Goal: Task Accomplishment & Management: Complete application form

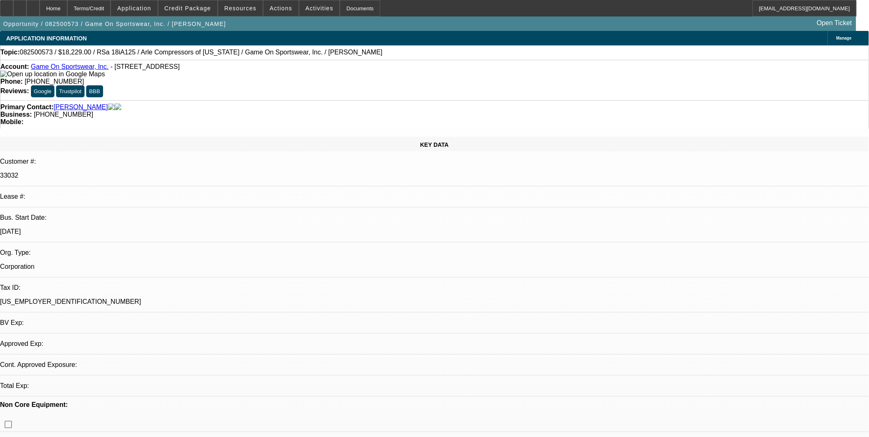
select select "0"
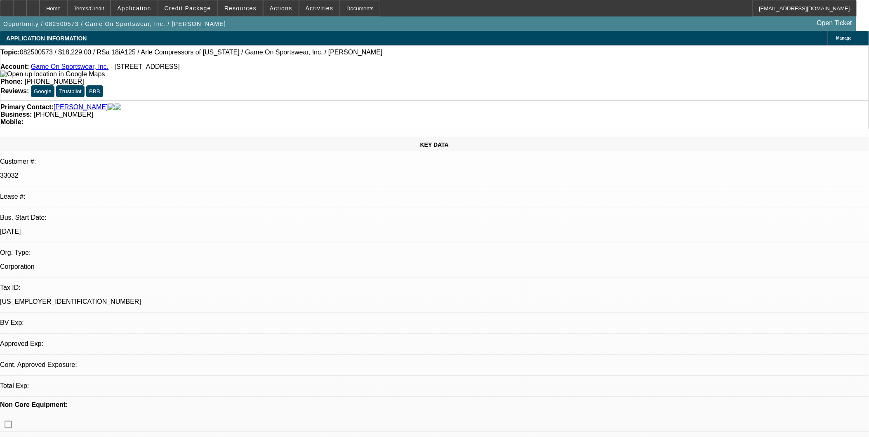
select select "0"
select select "1"
select select "6"
select select "1"
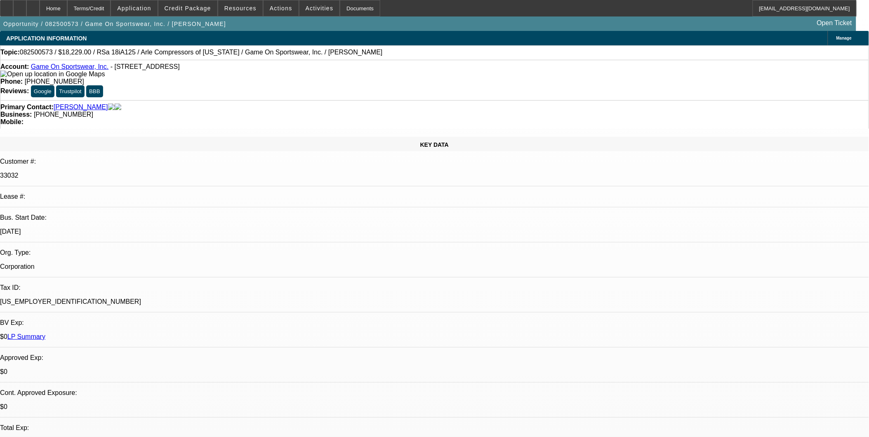
select select "1"
select select "6"
click at [316, 6] on span "Activities" at bounding box center [320, 8] width 28 height 7
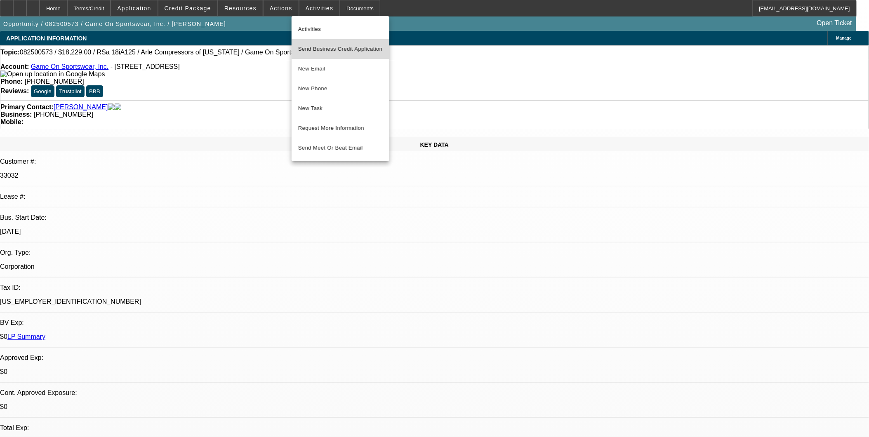
click at [350, 46] on span "Send Business Credit Application" at bounding box center [340, 49] width 85 height 10
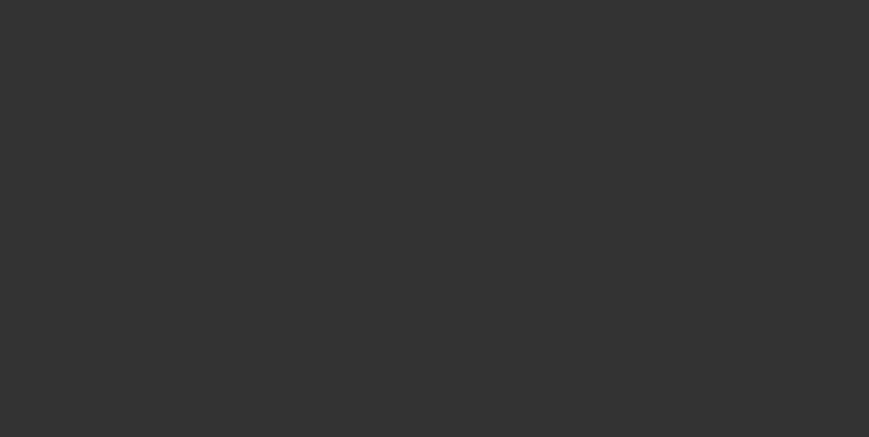
select select "0"
select select "6"
select select "0"
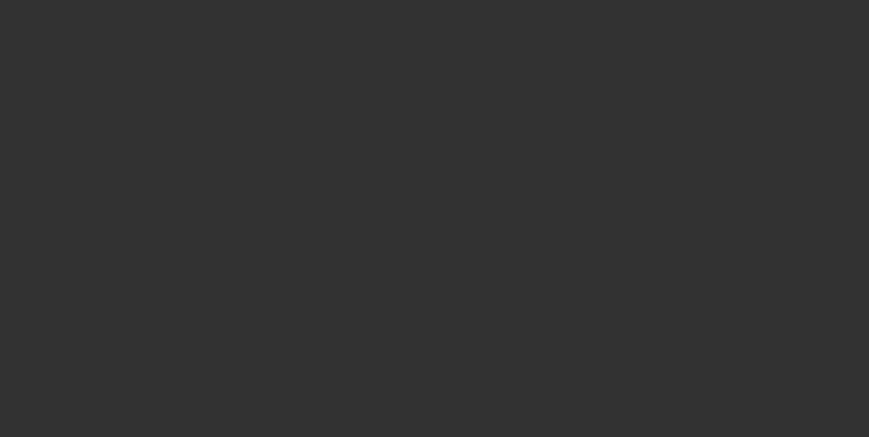
select select "0"
select select "6"
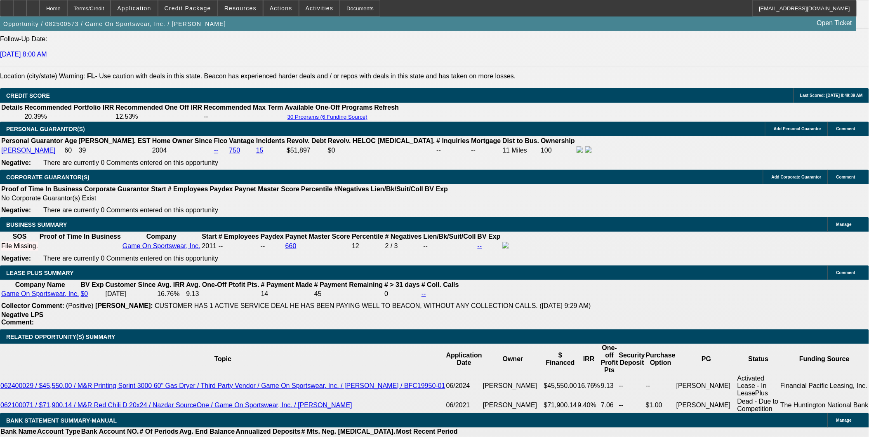
scroll to position [1140, 0]
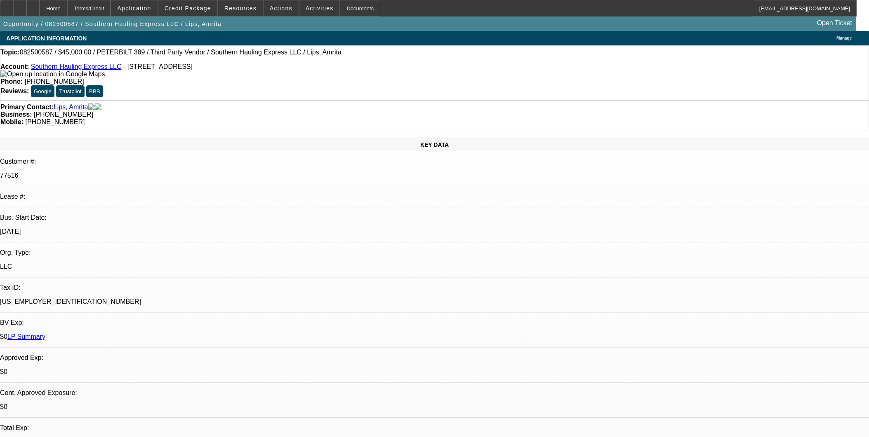
select select "0.1"
select select "2"
select select "0.1"
select select "4"
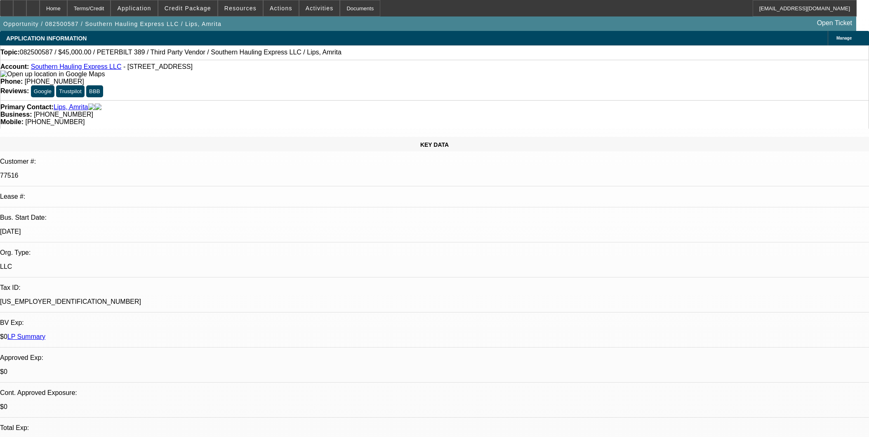
select select "0.1"
select select "2"
select select "0.1"
select select "4"
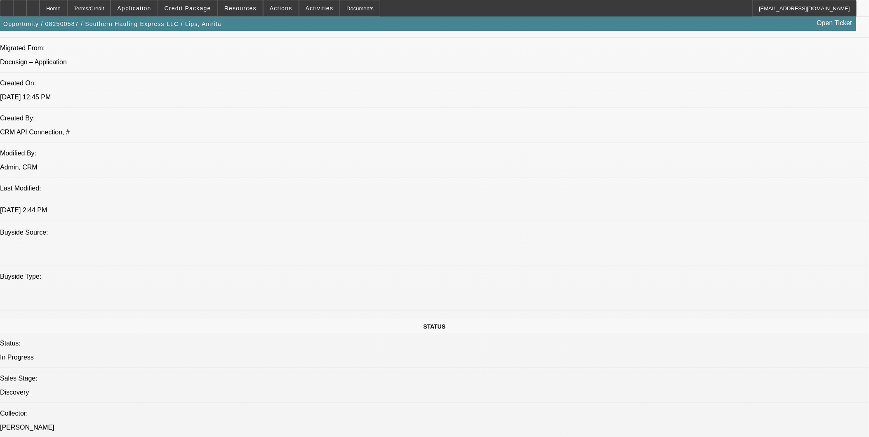
scroll to position [614, 0]
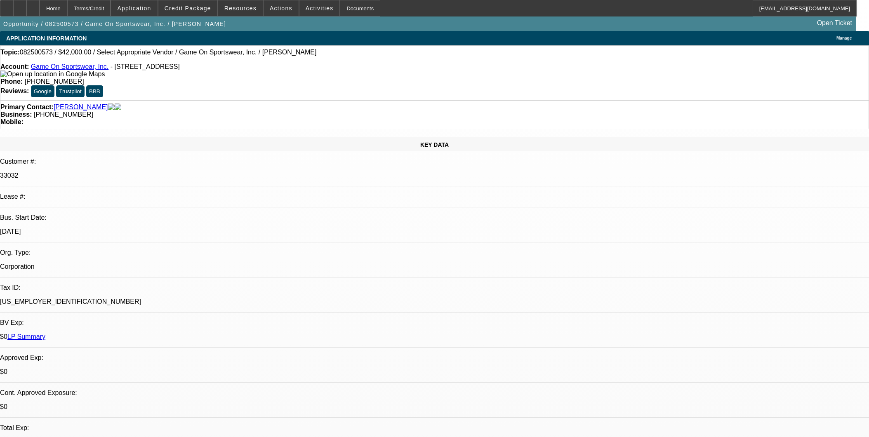
select select "0"
select select "2"
select select "0.1"
select select "4"
